Goal: Transaction & Acquisition: Purchase product/service

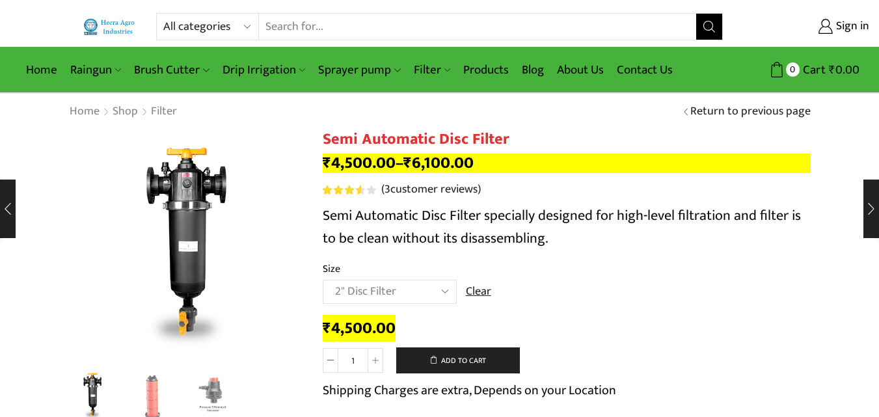
select select "2" Disc Filter"
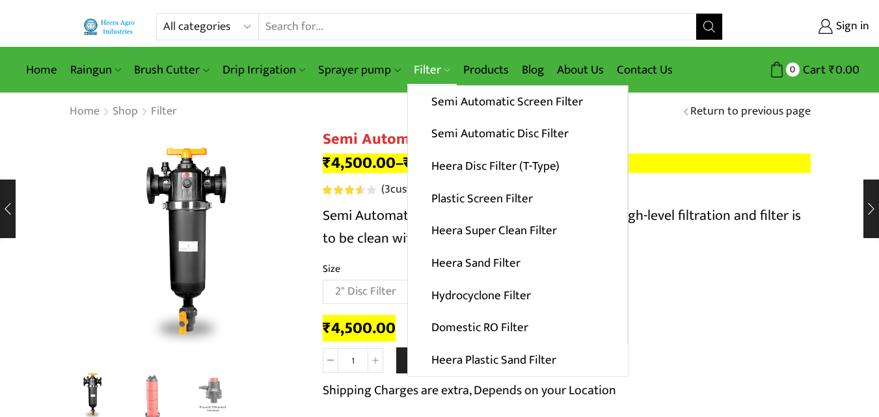
click at [415, 72] on link "Filter" at bounding box center [431, 70] width 49 height 31
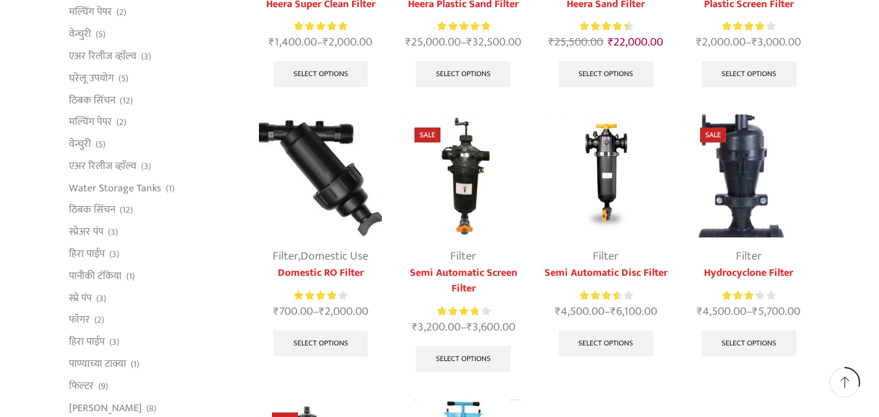
scroll to position [325, 0]
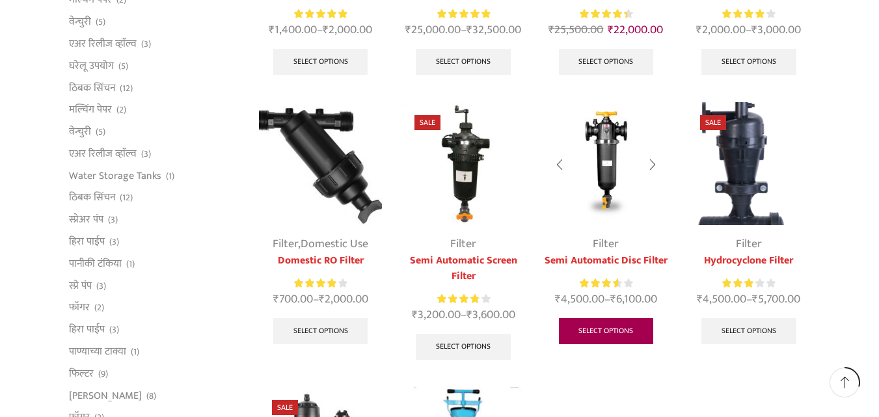
click at [595, 331] on link "Select options" at bounding box center [606, 331] width 95 height 26
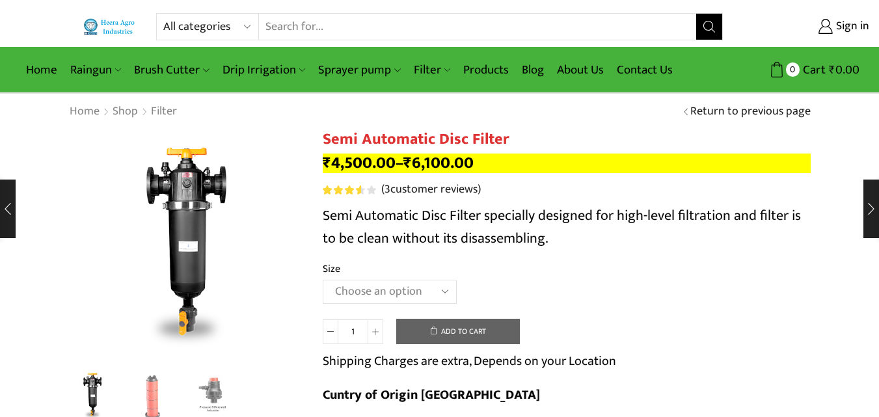
drag, startPoint x: 0, startPoint y: 0, endPoint x: 395, endPoint y: 291, distance: 490.4
click at [395, 291] on select "Choose an option 2" Disc Filter 2.5" Disc Filter 3" Disc Filter" at bounding box center [390, 292] width 134 height 24
click at [323, 280] on select "Choose an option 2" Disc Filter 2.5" Disc Filter 3" Disc Filter" at bounding box center [390, 292] width 134 height 24
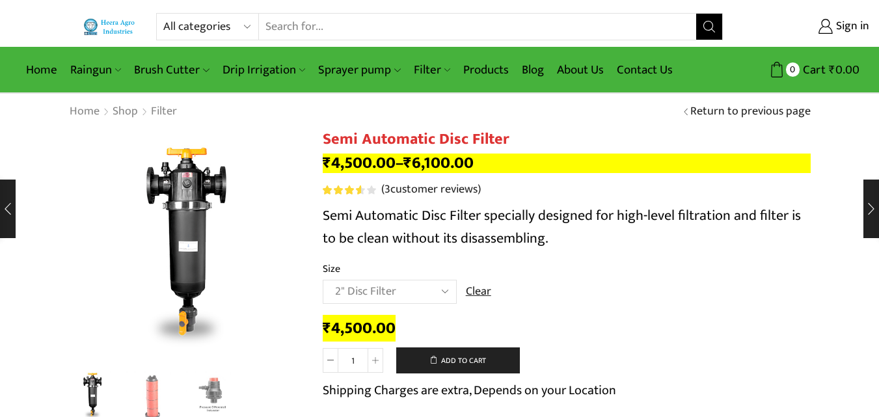
click at [355, 269] on th "Size" at bounding box center [567, 270] width 488 height 19
click at [366, 297] on select "Choose an option 2" Disc Filter 2.5" Disc Filter 3" Disc Filter" at bounding box center [390, 292] width 134 height 24
click at [323, 280] on select "Choose an option 2" Disc Filter 2.5" Disc Filter 3" Disc Filter" at bounding box center [390, 292] width 134 height 24
drag, startPoint x: 365, startPoint y: 286, endPoint x: 397, endPoint y: 290, distance: 32.8
click at [365, 286] on select "Choose an option 2" Disc Filter 2.5" Disc Filter 3" Disc Filter" at bounding box center [390, 292] width 134 height 24
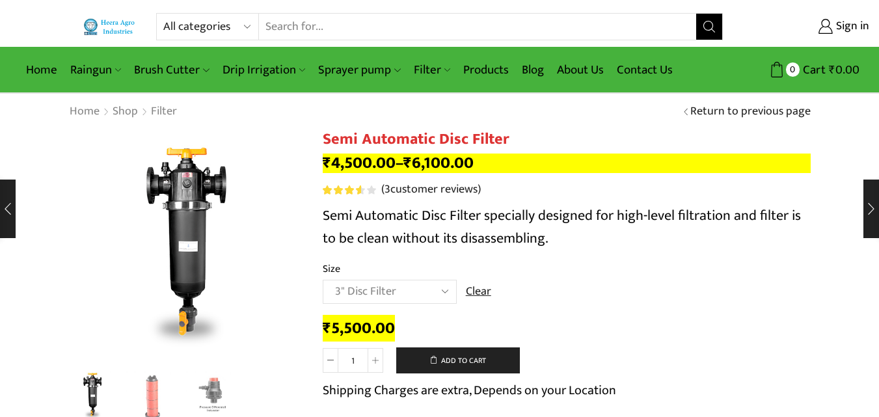
click at [323, 280] on select "Choose an option 2" Disc Filter 2.5" Disc Filter 3" Disc Filter" at bounding box center [390, 292] width 134 height 24
click at [370, 291] on select "Choose an option 2" Disc Filter 2.5" Disc Filter 3" Disc Filter" at bounding box center [390, 292] width 134 height 24
click at [323, 280] on select "Choose an option 2" Disc Filter 2.5" Disc Filter 3" Disc Filter" at bounding box center [390, 292] width 134 height 24
select select "2" Disc Filter"
click at [323, 280] on select "Choose an option 2" Disc Filter 2.5" Disc Filter 3" Disc Filter" at bounding box center [390, 292] width 134 height 24
